Goal: Navigation & Orientation: Find specific page/section

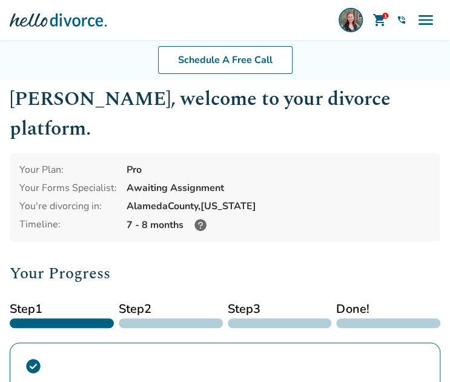
scroll to position [8, 0]
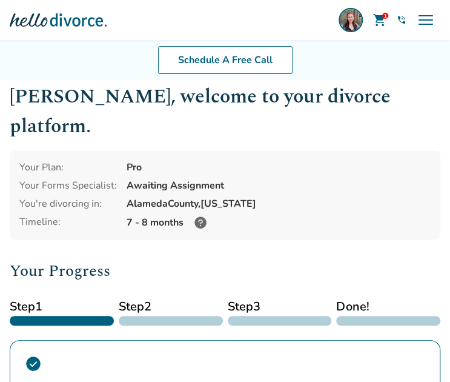
click at [425, 27] on span "menu" at bounding box center [425, 19] width 19 height 19
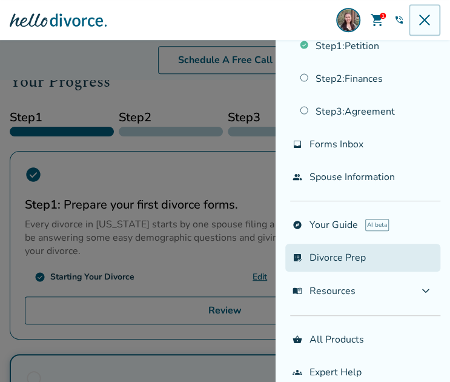
scroll to position [204, 0]
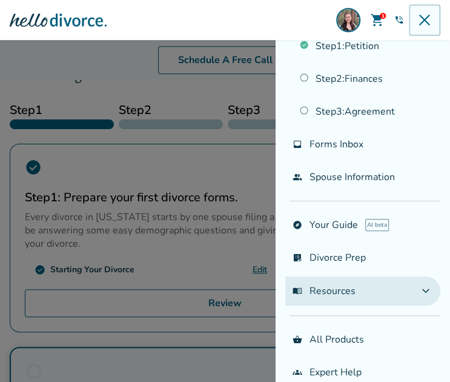
click at [326, 278] on button "menu_book Resources expand_more" at bounding box center [362, 290] width 155 height 29
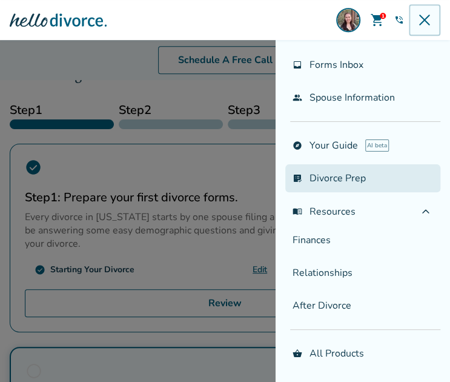
scroll to position [138, 0]
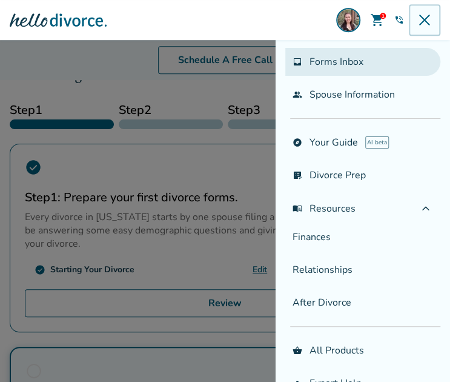
click at [362, 55] on span "Forms Inbox" at bounding box center [337, 61] width 54 height 13
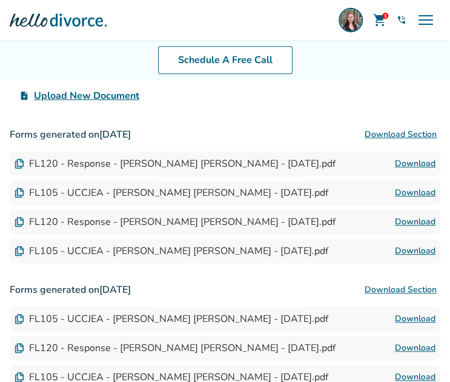
scroll to position [282, 0]
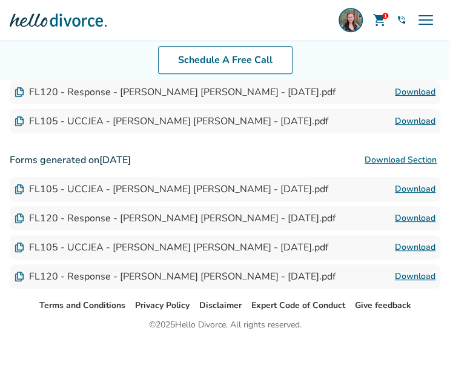
click at [408, 24] on div "[PERSON_NAME] Test 1 shopping_cart phone_in_talk Get Support menu" at bounding box center [390, 19] width 102 height 29
click at [426, 13] on span "menu" at bounding box center [425, 19] width 19 height 19
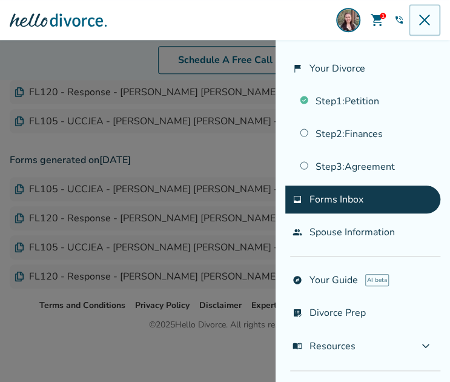
scroll to position [55, 0]
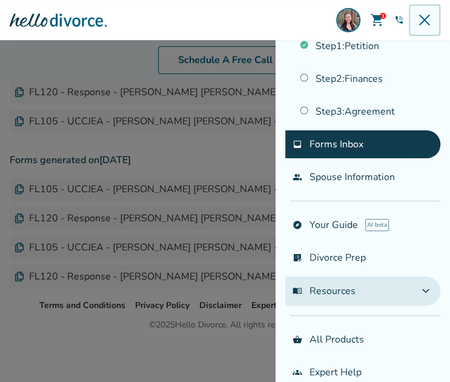
click at [331, 295] on button "menu_book Resources expand_more" at bounding box center [362, 290] width 155 height 29
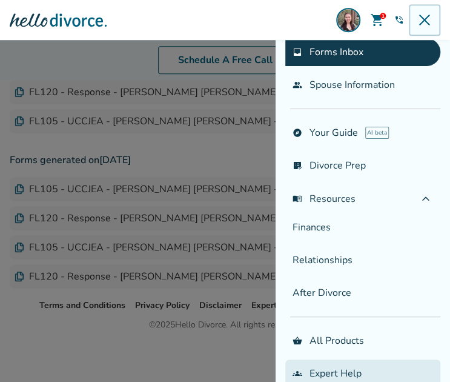
click at [332, 362] on link "groups Expert Help" at bounding box center [362, 373] width 155 height 28
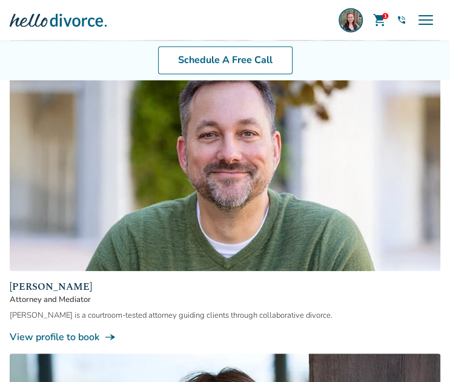
scroll to position [548, 0]
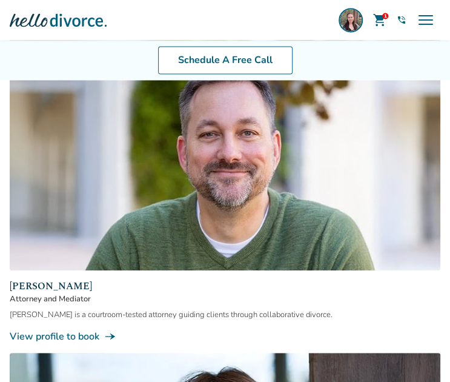
click at [425, 28] on span "menu" at bounding box center [425, 19] width 19 height 19
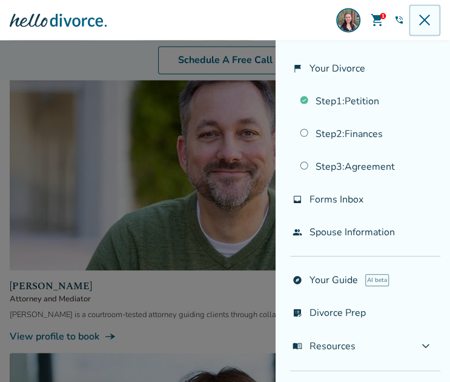
click at [430, 18] on span "close" at bounding box center [424, 19] width 19 height 19
